Goal: Transaction & Acquisition: Obtain resource

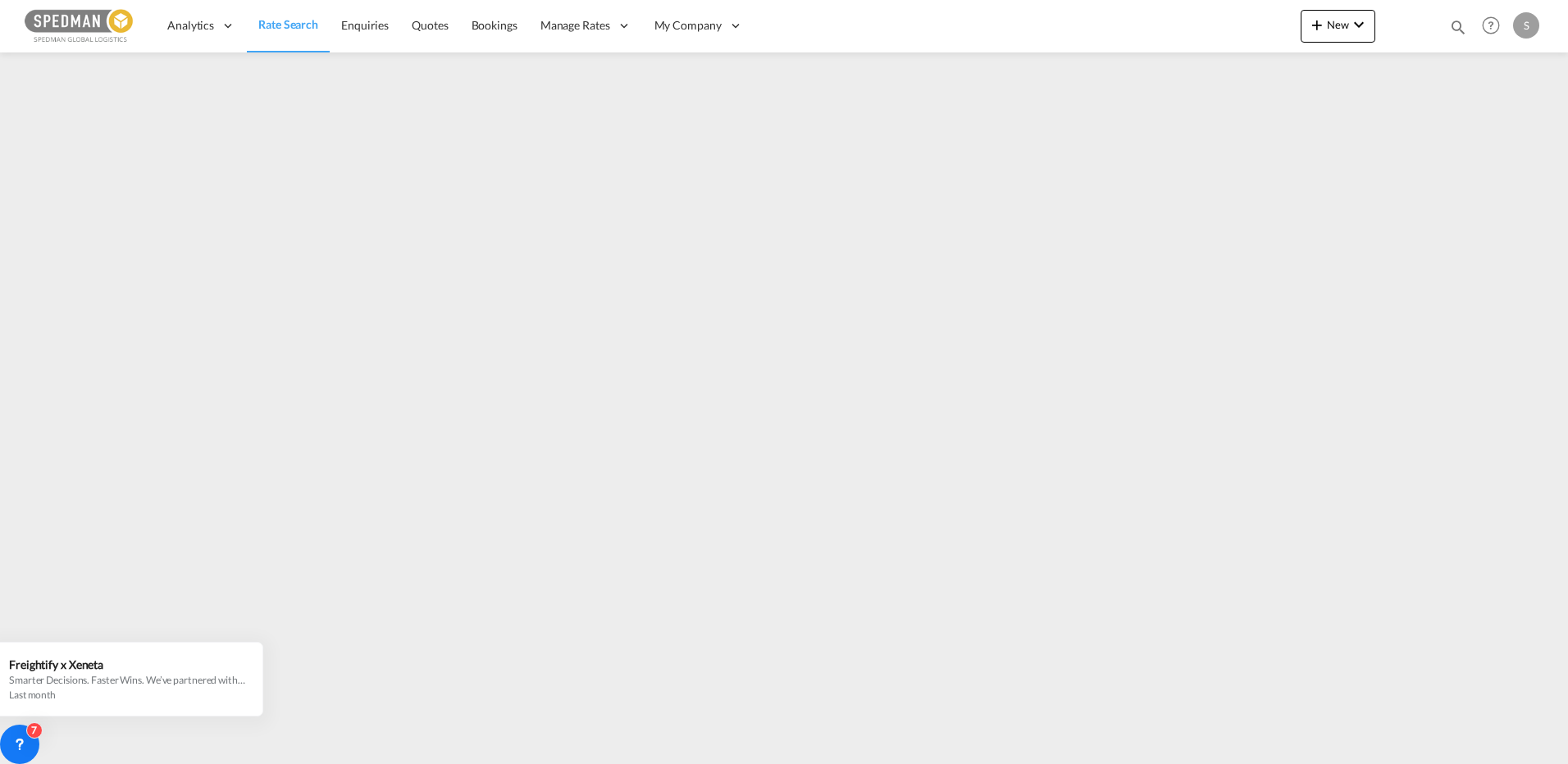
click at [291, 26] on span "Rate Search" at bounding box center [288, 24] width 59 height 14
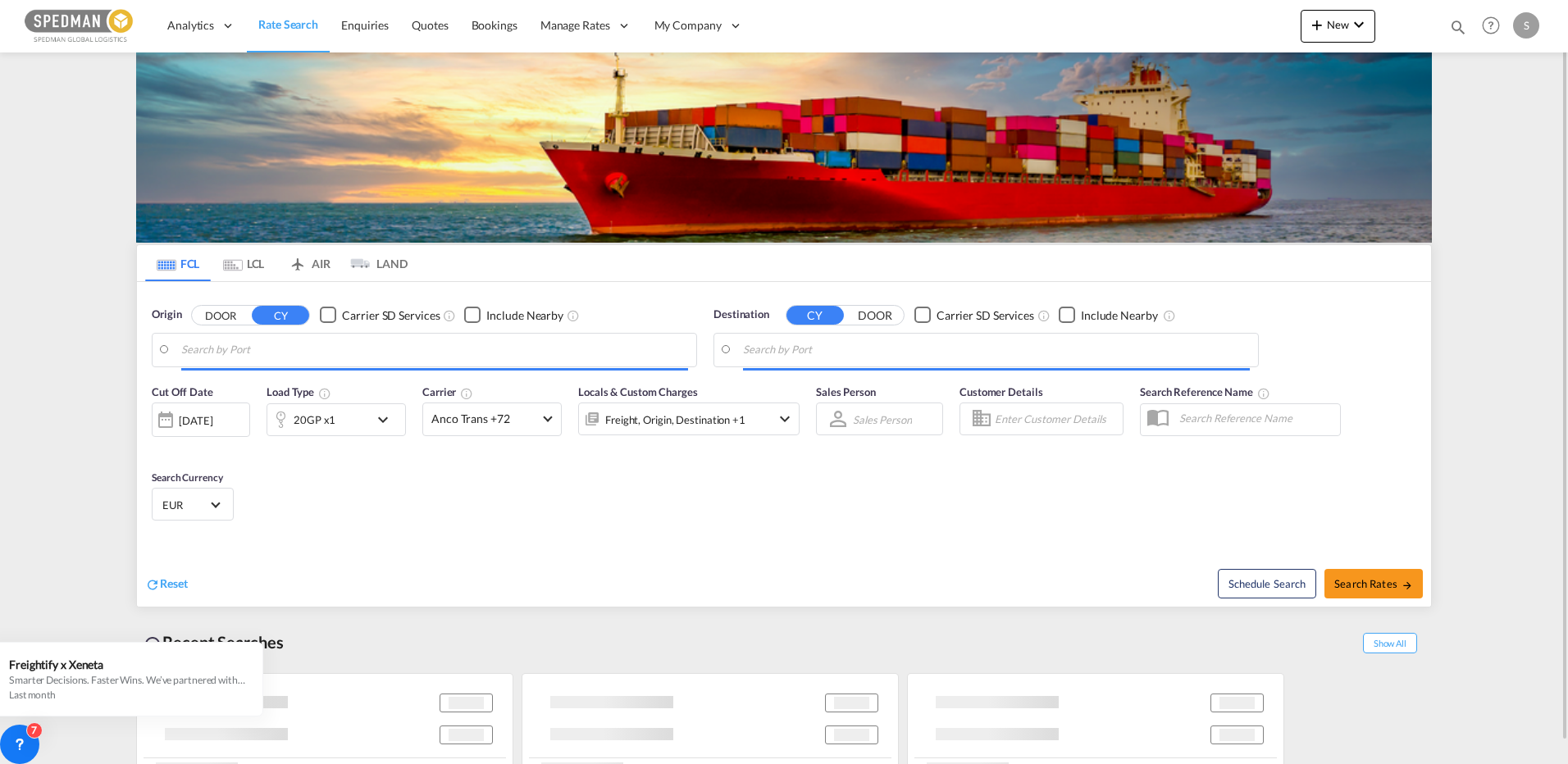
type input "[GEOGRAPHIC_DATA], [GEOGRAPHIC_DATA]"
type input "Hamad, QAHMD"
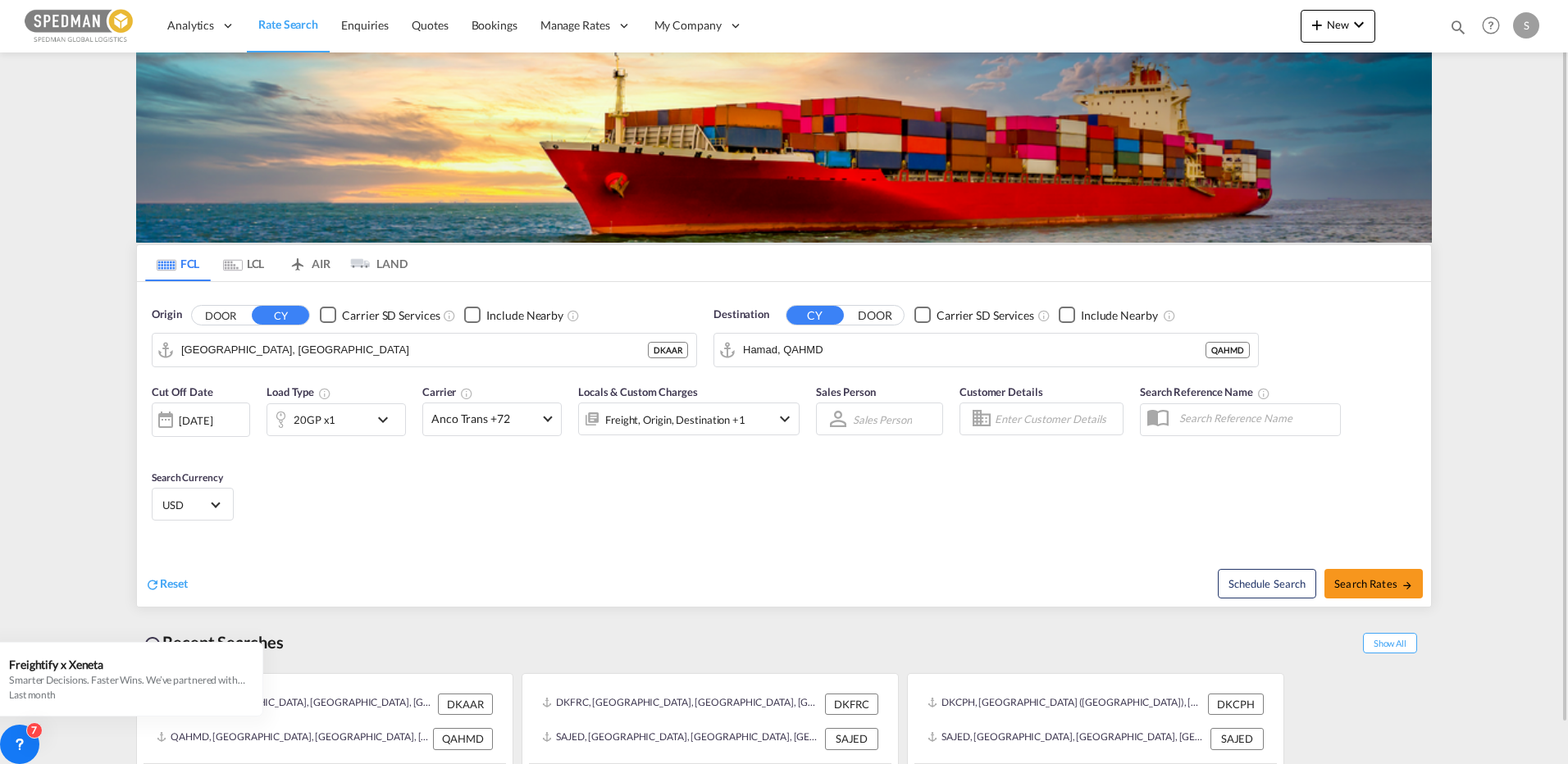
click at [238, 268] on md-icon "Use the left and right arrow keys to navigate between tabs" at bounding box center [233, 265] width 20 height 12
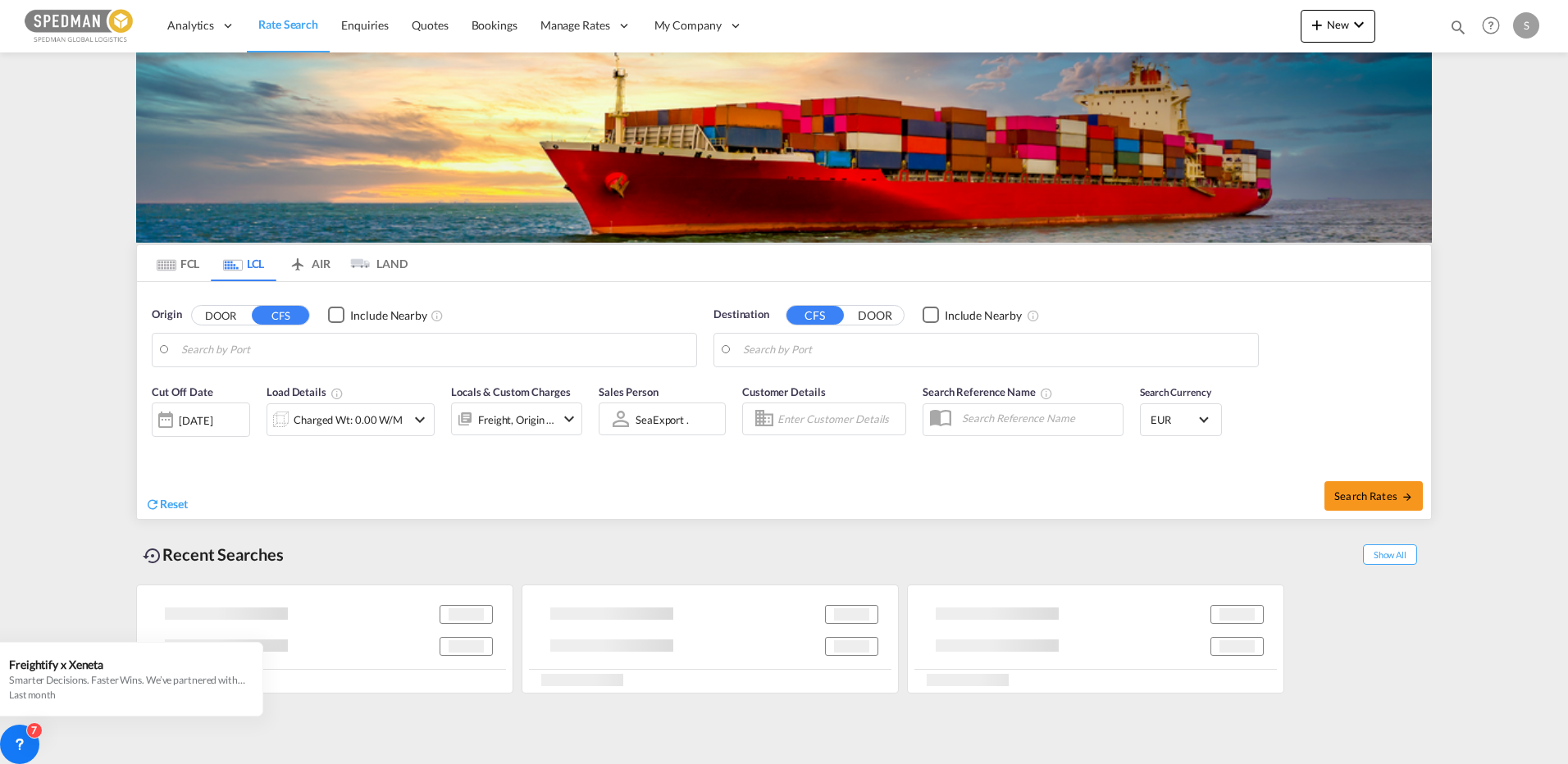
type input "DK-8260, [GEOGRAPHIC_DATA], [GEOGRAPHIC_DATA]. [PERSON_NAME], [GEOGRAPHIC_DATA]…"
type input "Ningbo, ZJ, CNNGB"
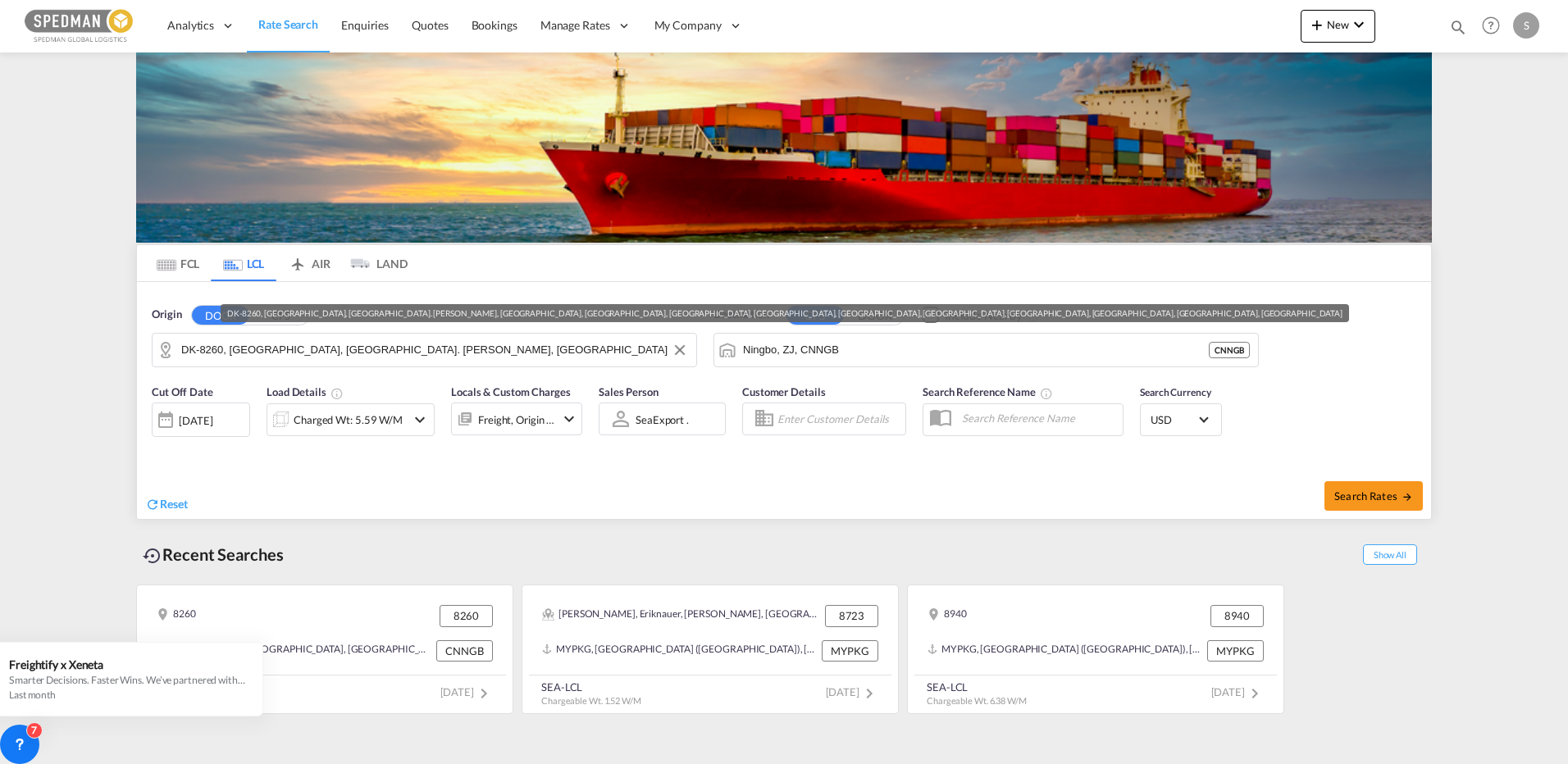
click at [224, 345] on input "DK-8260, [GEOGRAPHIC_DATA], [GEOGRAPHIC_DATA]. [PERSON_NAME], [GEOGRAPHIC_DATA]…" at bounding box center [434, 350] width 507 height 25
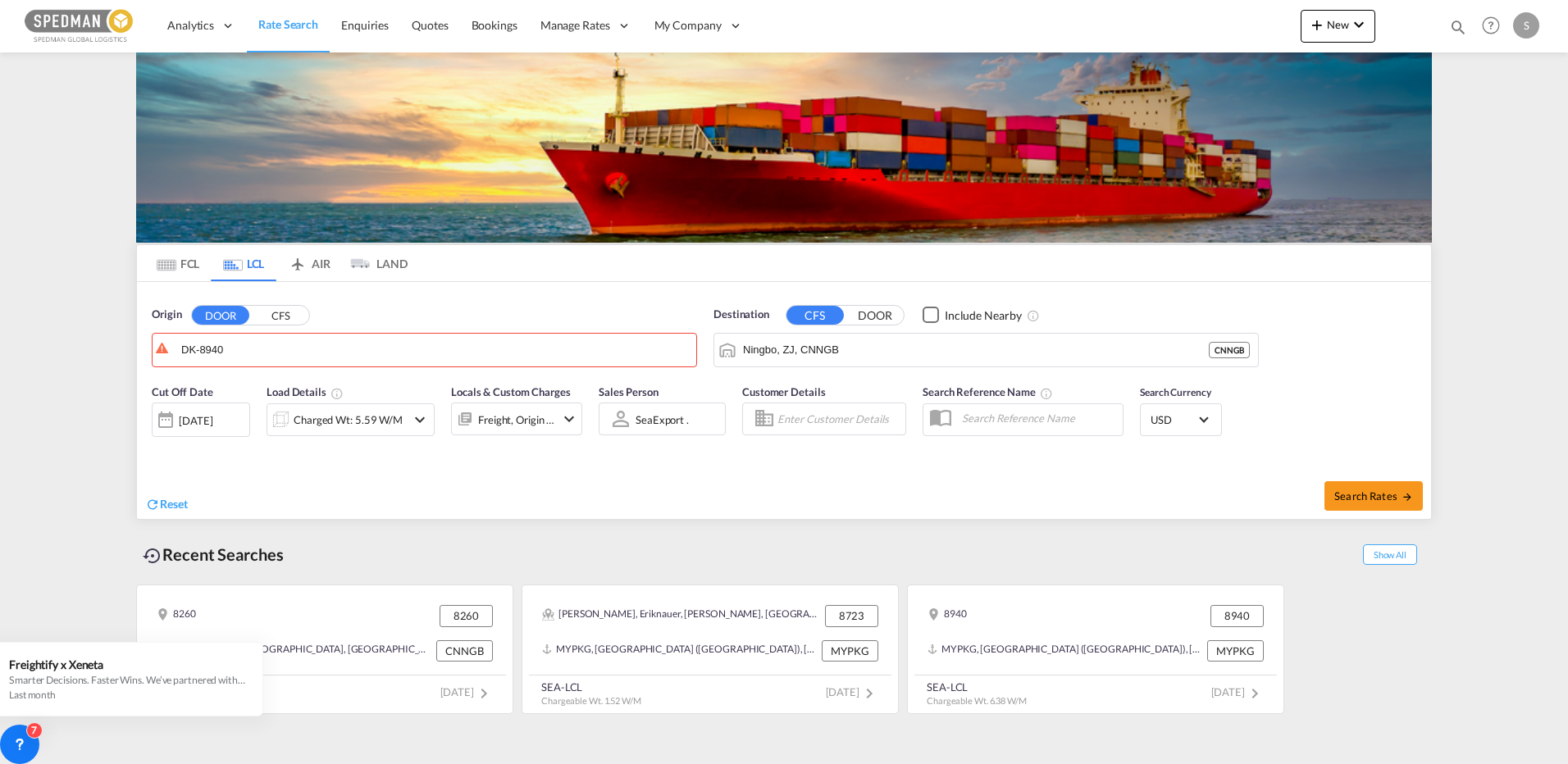
click at [235, 400] on md-input-container "[DATE] [DATE]" at bounding box center [201, 415] width 99 height 33
click at [257, 352] on body "Analytics Reports Dashboard Rate Search Enquiries Quotes Bookings" at bounding box center [784, 382] width 1568 height 764
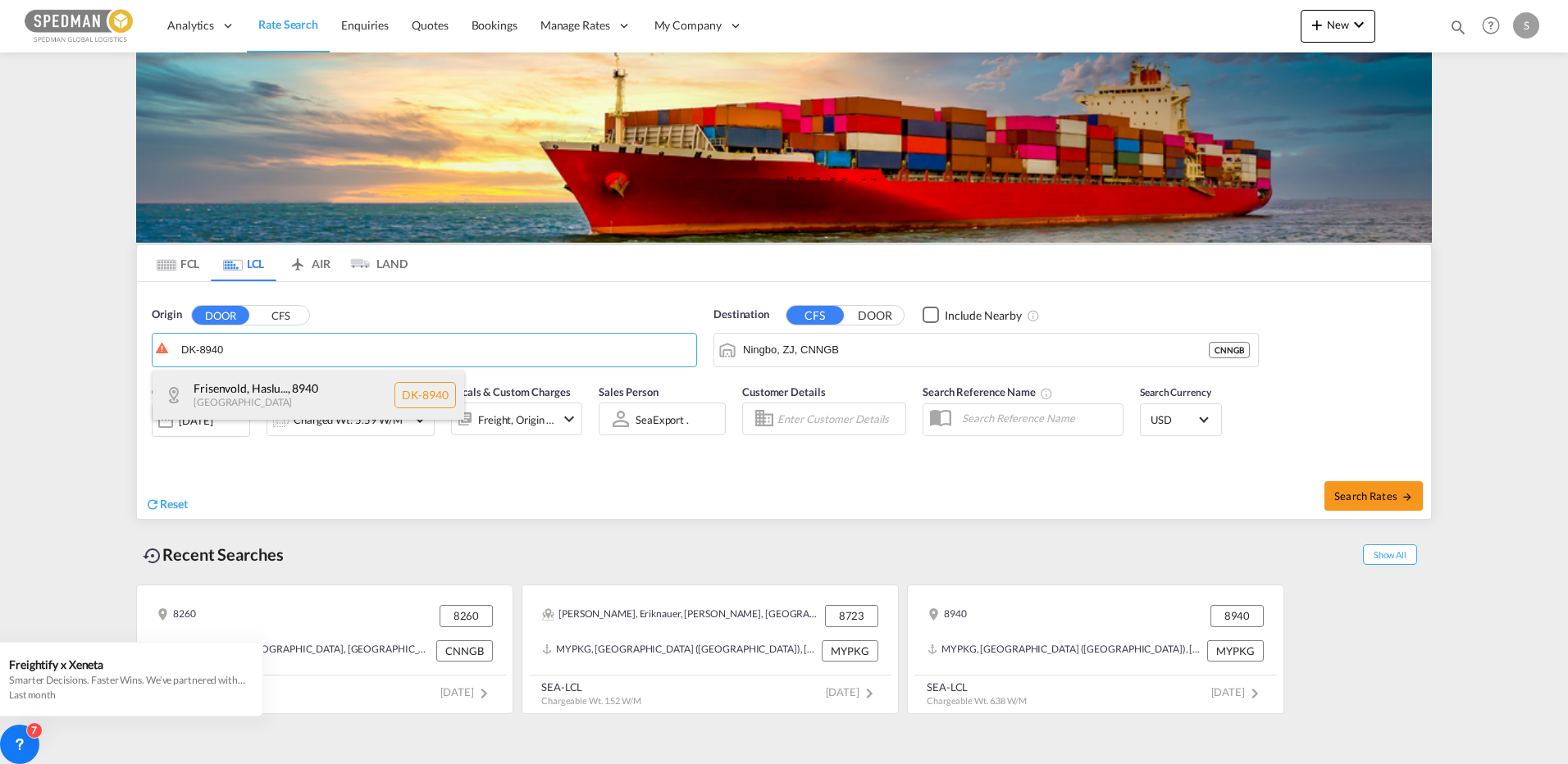
click at [242, 384] on div "Frisenvold, Haslu... , 8940 [GEOGRAPHIC_DATA] [GEOGRAPHIC_DATA]-8940" at bounding box center [308, 395] width 312 height 49
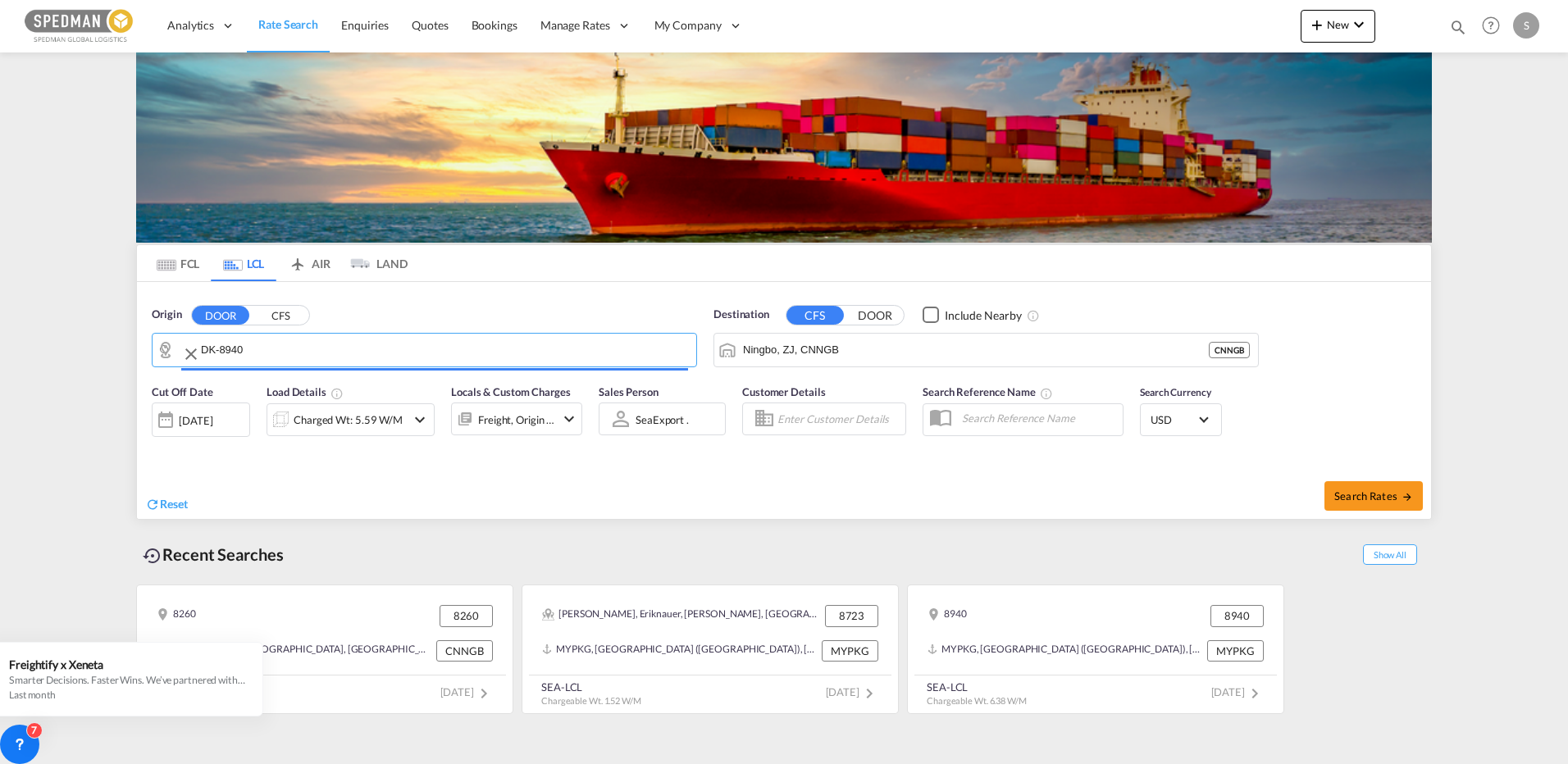
type input "DK-8940, Frisenvold, Haslund, Hinge, [GEOGRAPHIC_DATA], [GEOGRAPHIC_DATA], [GEO…"
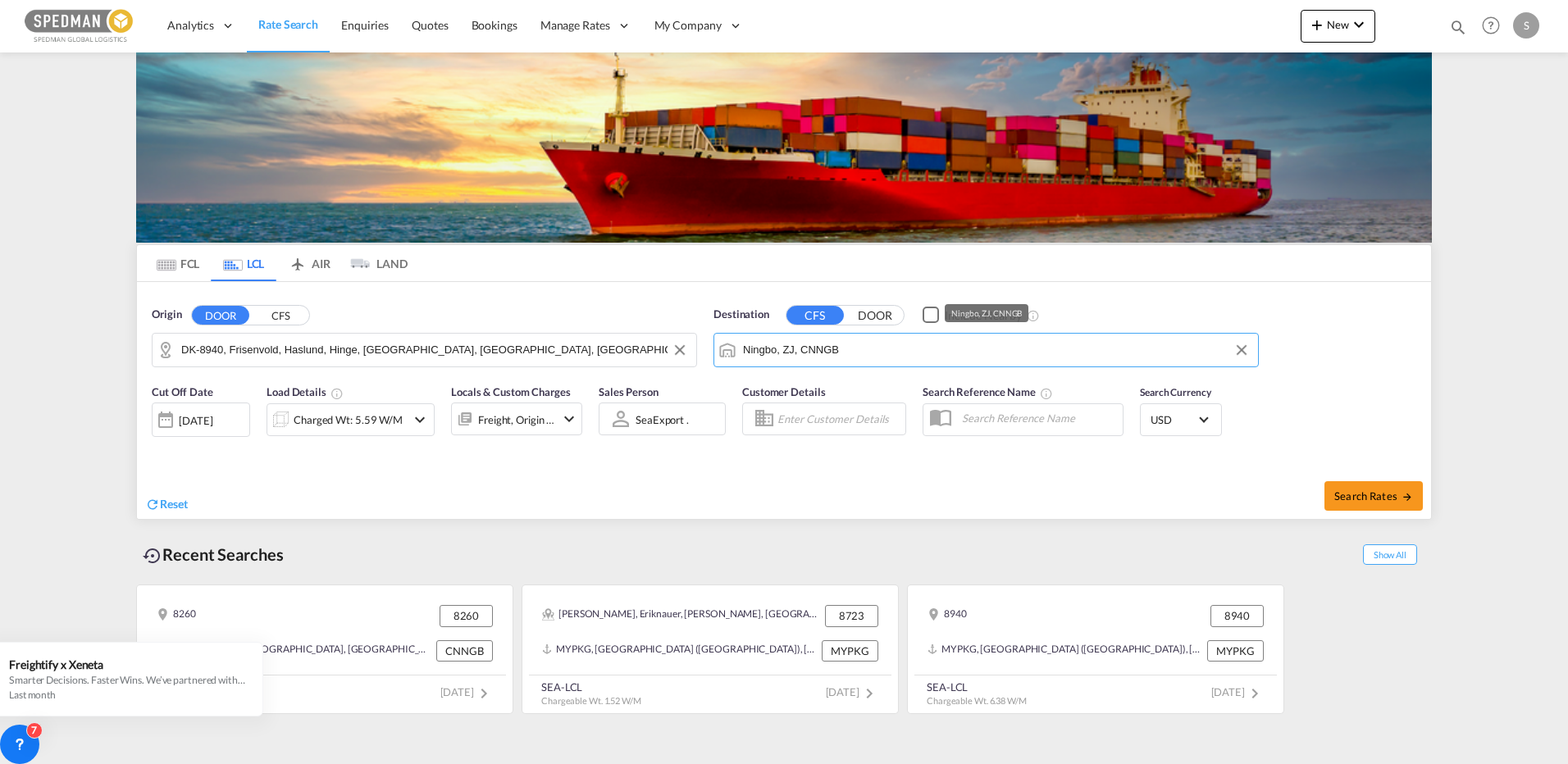
click at [903, 353] on input "Ningbo, ZJ, CNNGB" at bounding box center [996, 350] width 507 height 25
click at [794, 390] on div "Port Klan g ([GEOGRAPHIC_DATA]) [GEOGRAPHIC_DATA] MYPKG" at bounding box center [870, 395] width 312 height 49
type input "[GEOGRAPHIC_DATA] ([GEOGRAPHIC_DATA]), MYPKG"
click at [345, 424] on div "Charged Wt: 5.59 W/M" at bounding box center [348, 420] width 109 height 23
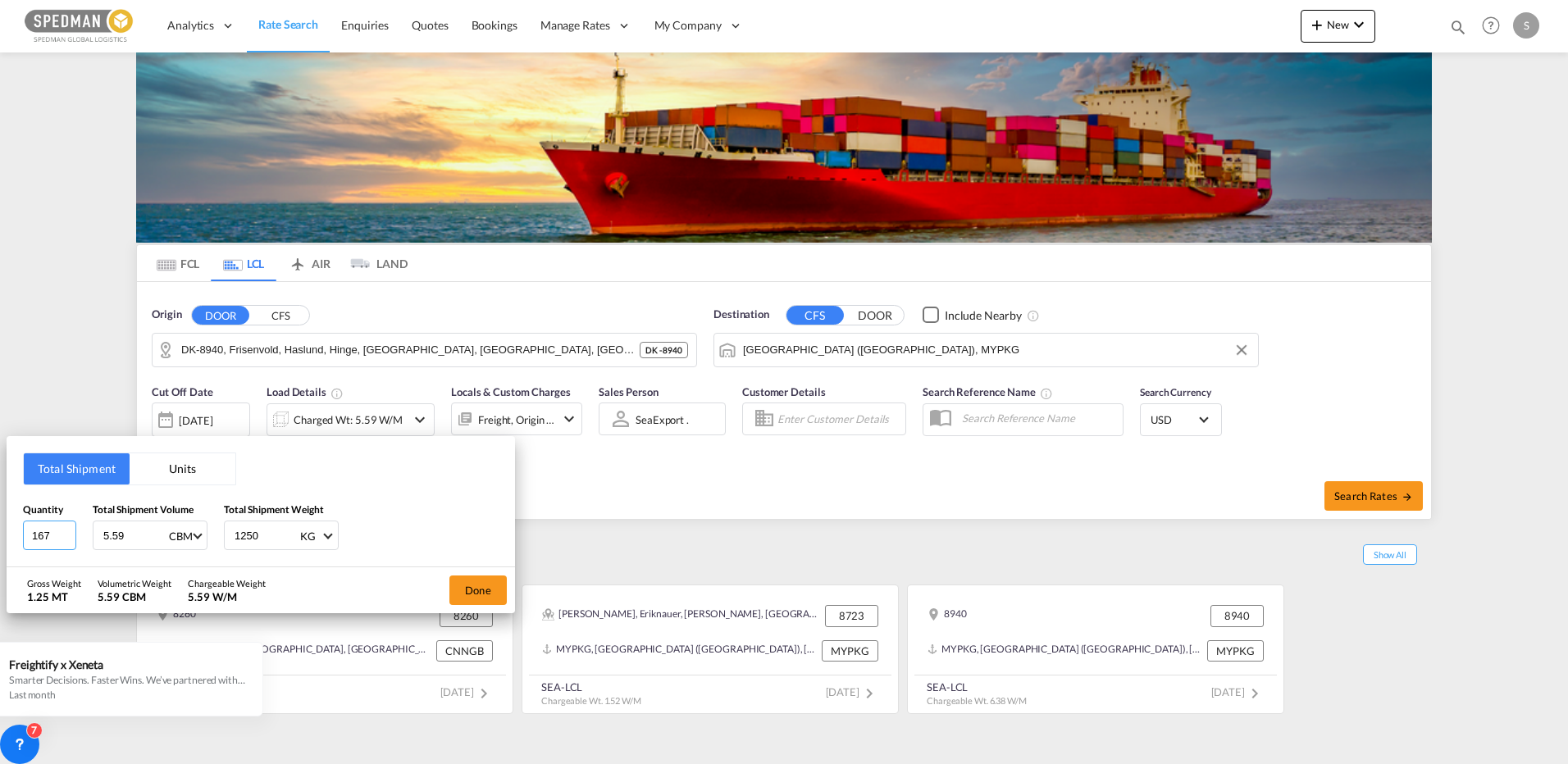
drag, startPoint x: 50, startPoint y: 535, endPoint x: -16, endPoint y: 517, distance: 68.4
click at [0, 517] on html "Analytics Reports Dashboard Rate Search Enquiries Quotes" at bounding box center [784, 382] width 1568 height 764
type input "4"
type input "6.38"
type input "1560"
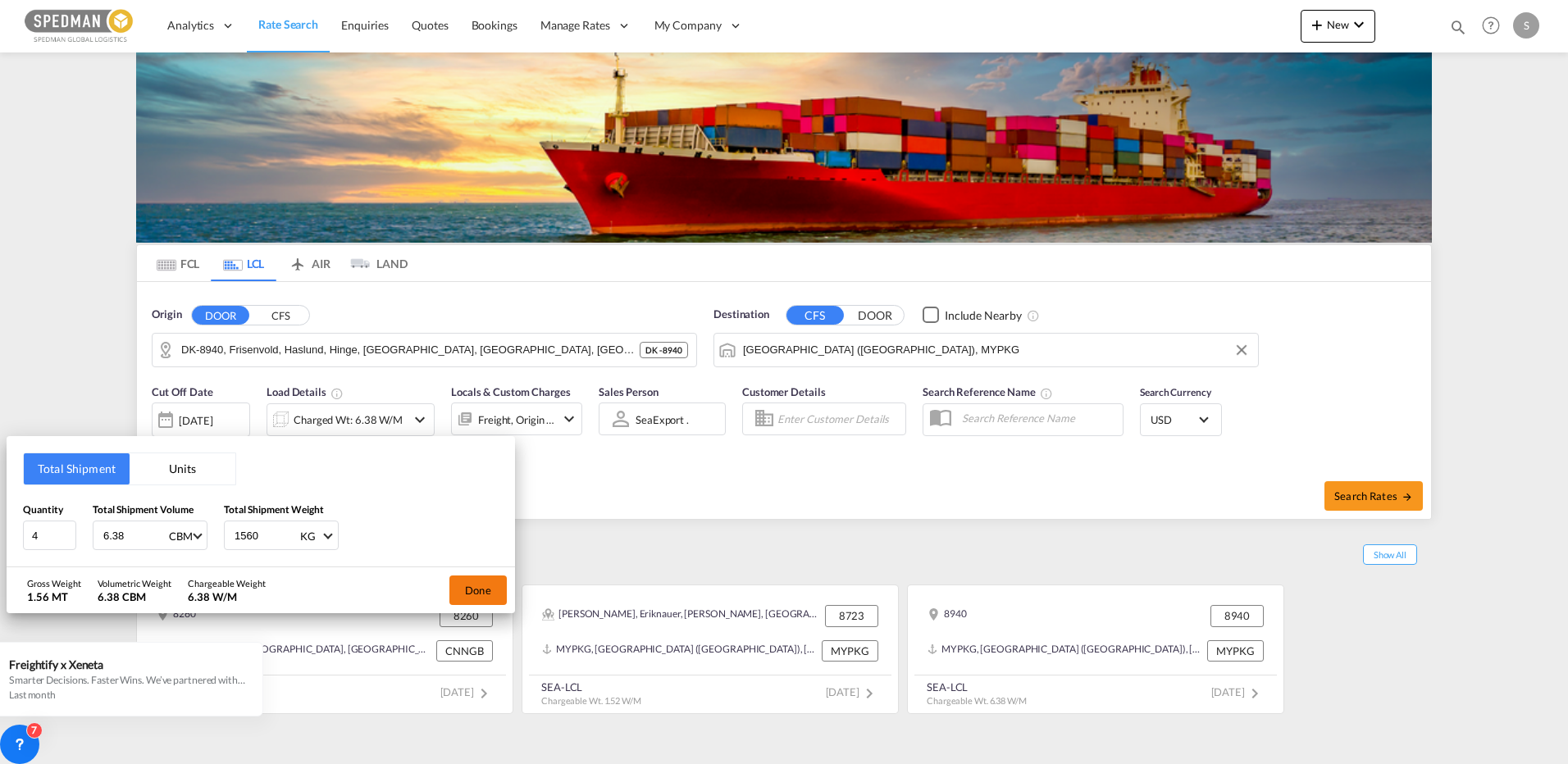
click at [479, 599] on button "Done" at bounding box center [478, 589] width 58 height 29
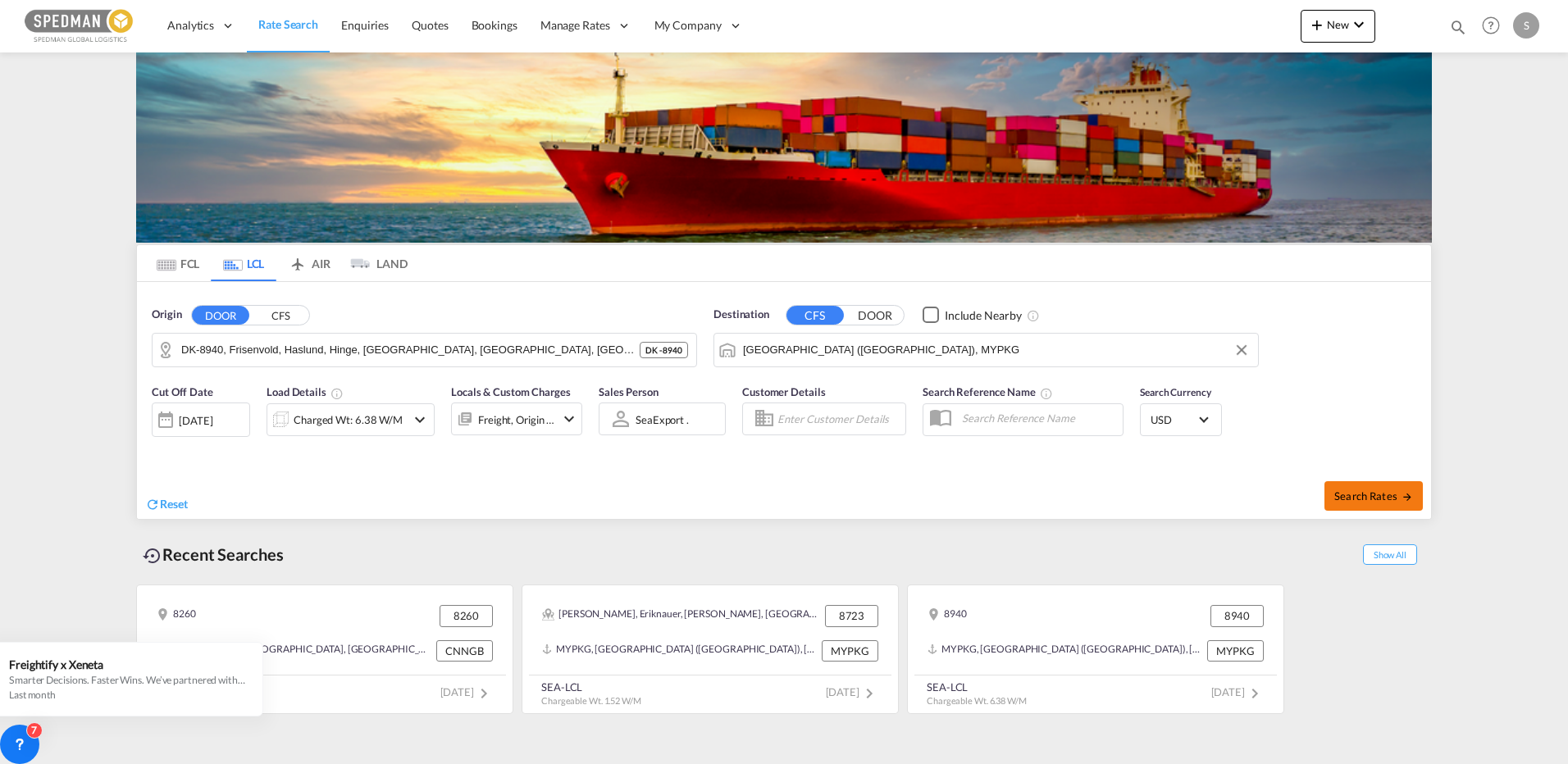
click at [1370, 486] on button "Search Rates" at bounding box center [1374, 495] width 99 height 29
type input "8940 to MYPKG / [DATE]"
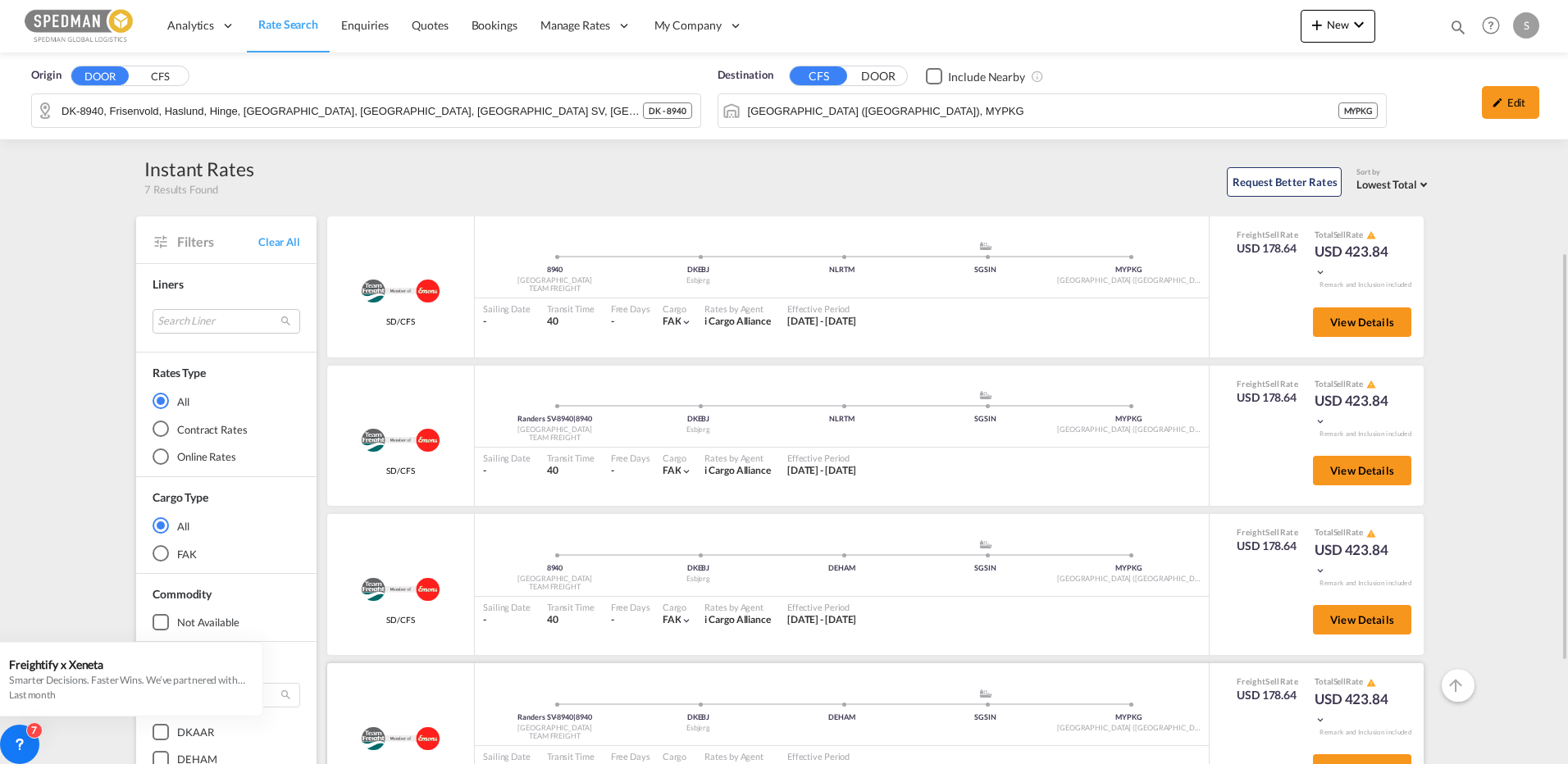
scroll to position [246, 0]
